Goal: Information Seeking & Learning: Learn about a topic

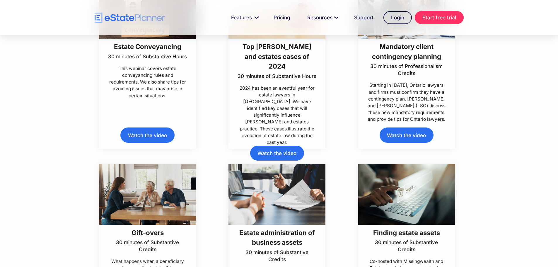
scroll to position [469, 0]
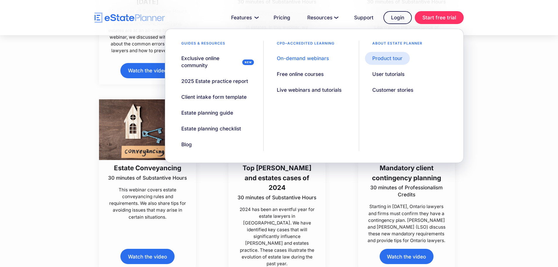
click at [391, 60] on div "Product tour" at bounding box center [387, 58] width 30 height 7
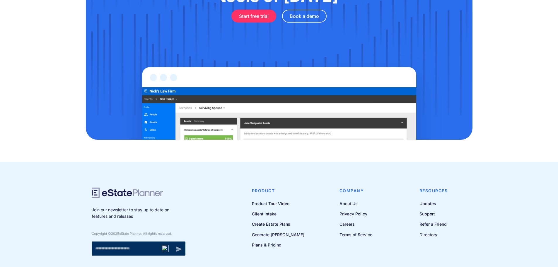
scroll to position [351, 0]
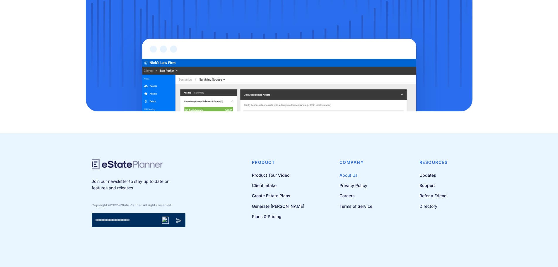
click at [347, 174] on link "About Us" at bounding box center [355, 174] width 33 height 7
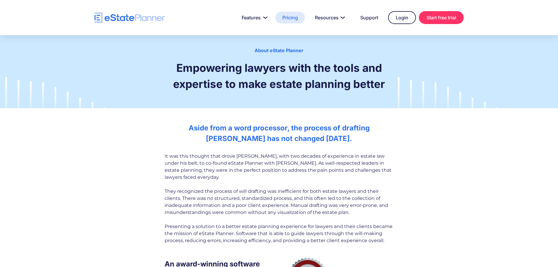
click at [292, 18] on link "Pricing" at bounding box center [290, 18] width 30 height 12
